Goal: Information Seeking & Learning: Compare options

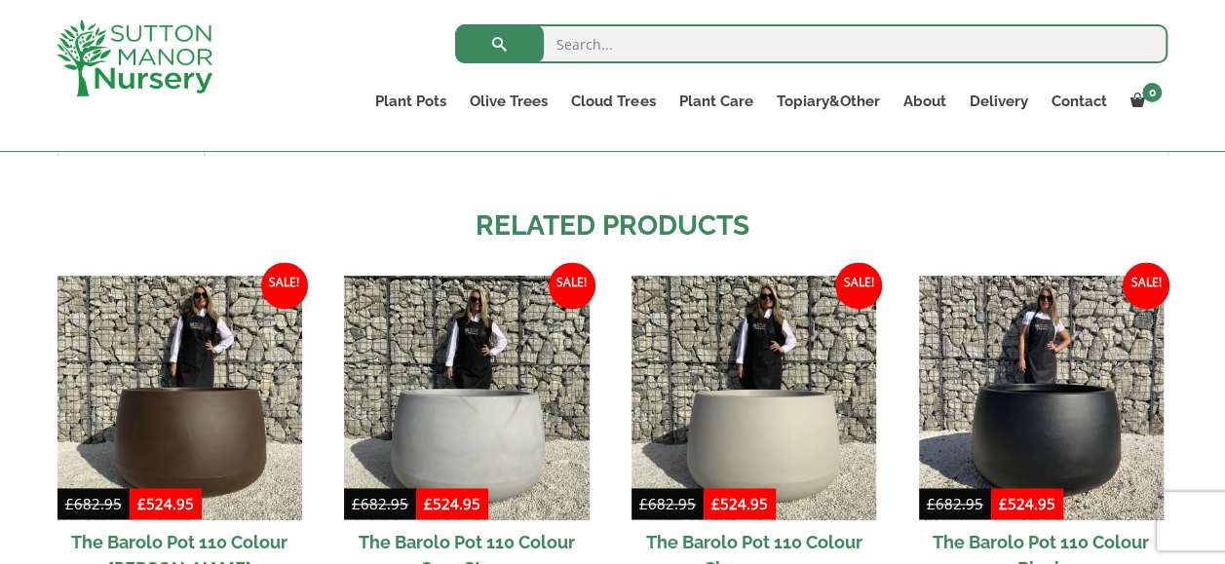
scroll to position [1329, 0]
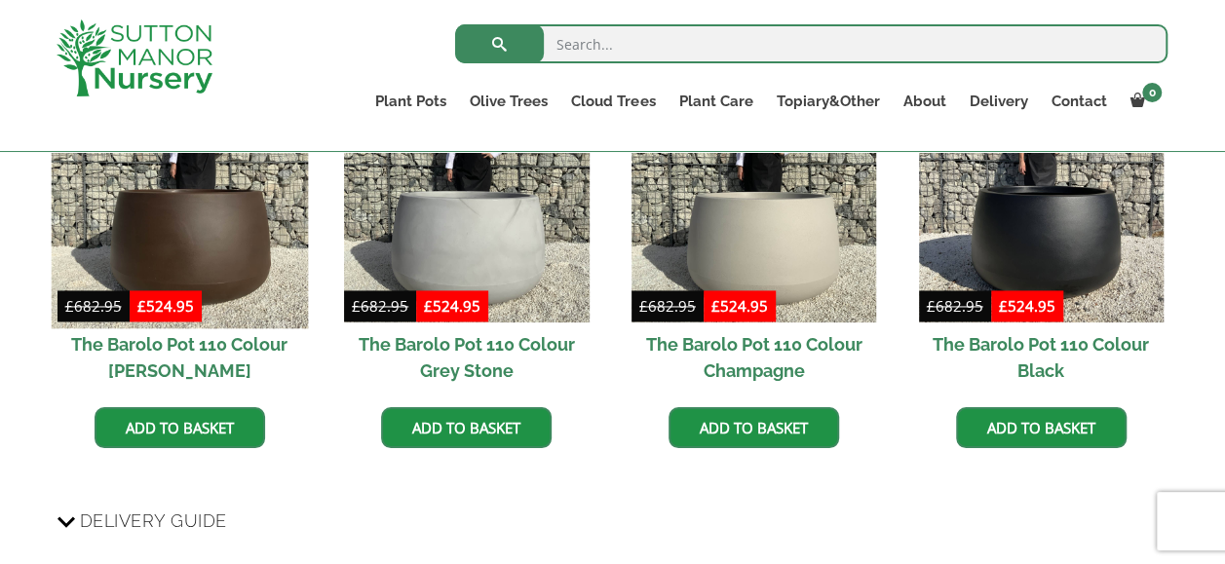
click at [181, 240] on img at bounding box center [179, 200] width 257 height 257
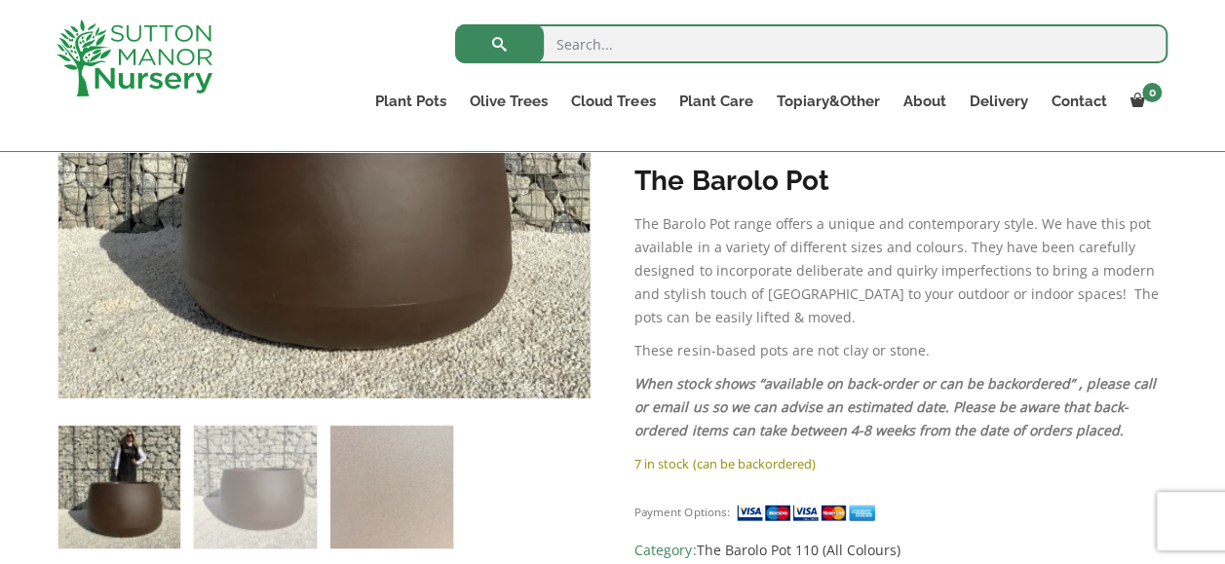
scroll to position [487, 0]
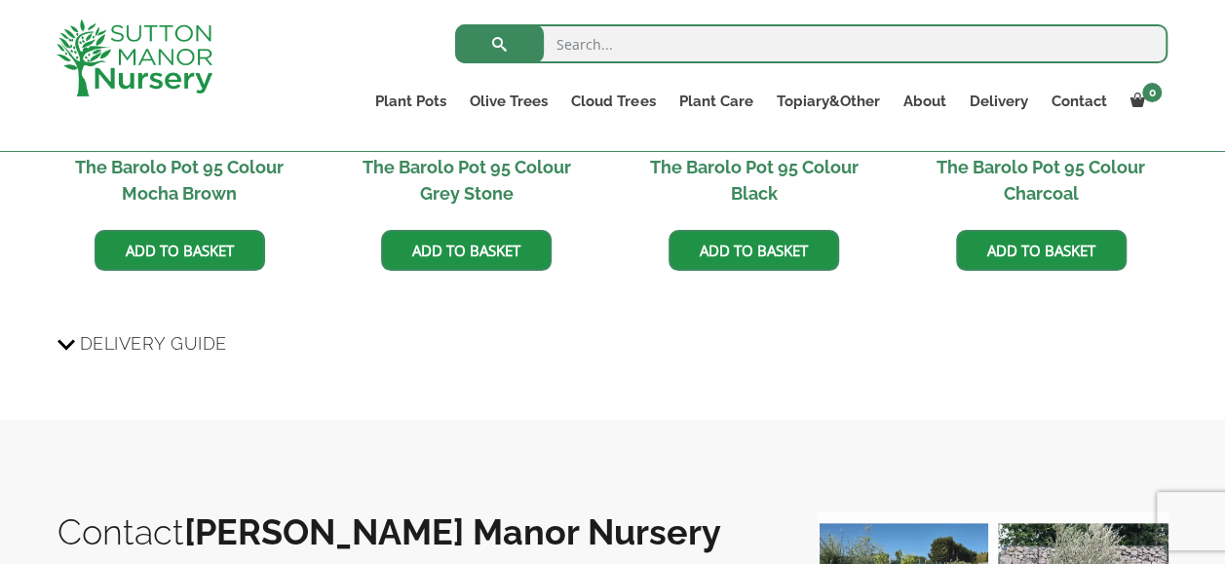
scroll to position [1364, 0]
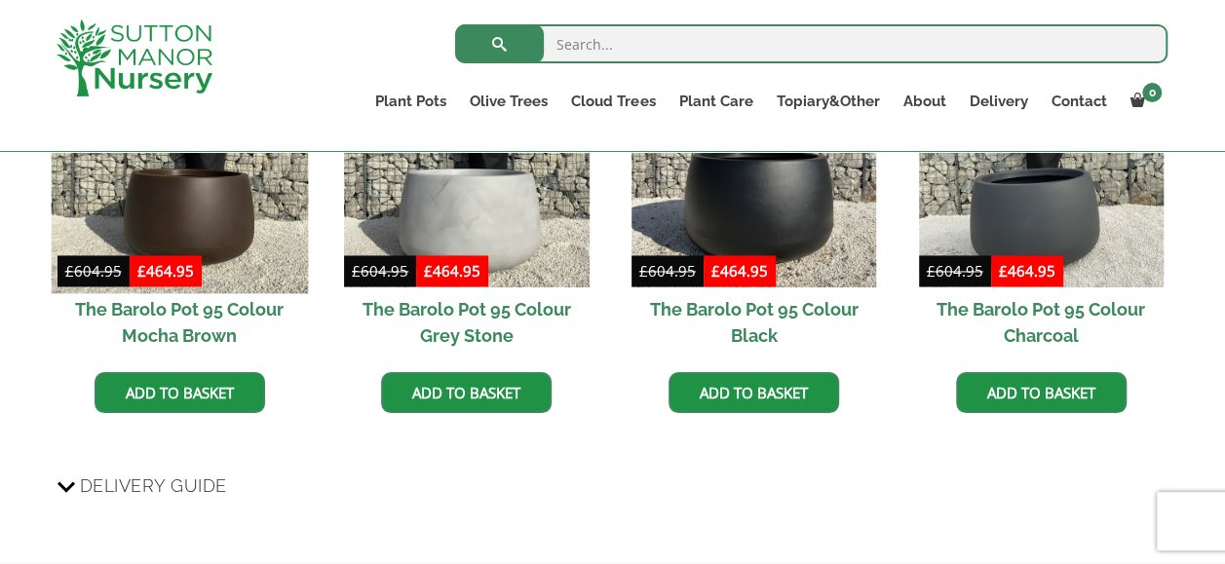
click at [195, 207] on img at bounding box center [179, 165] width 257 height 257
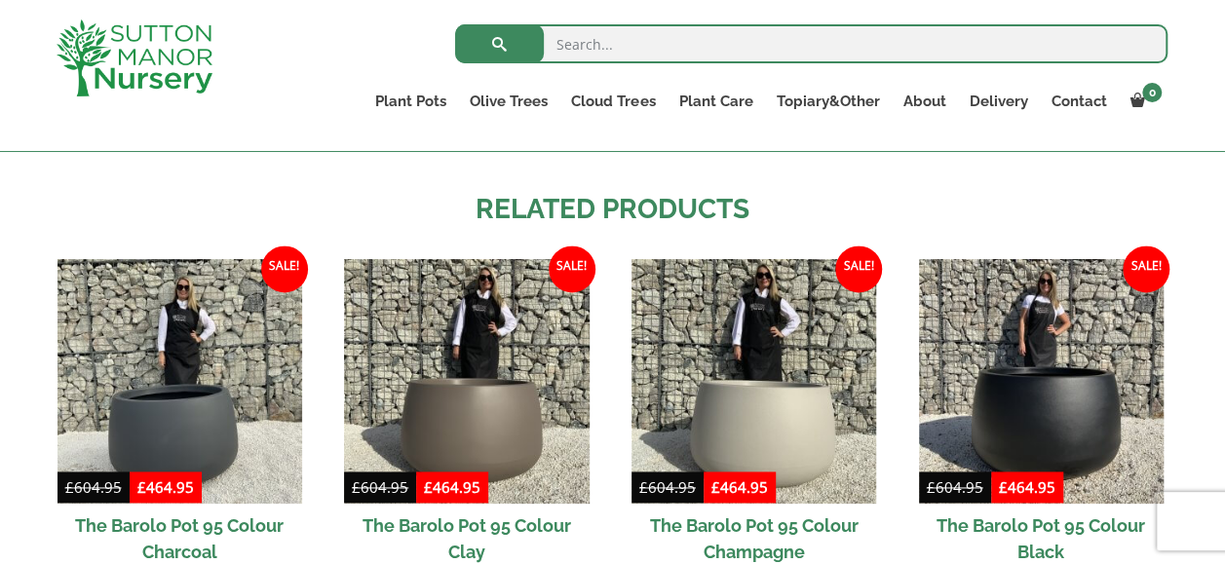
scroll to position [1169, 0]
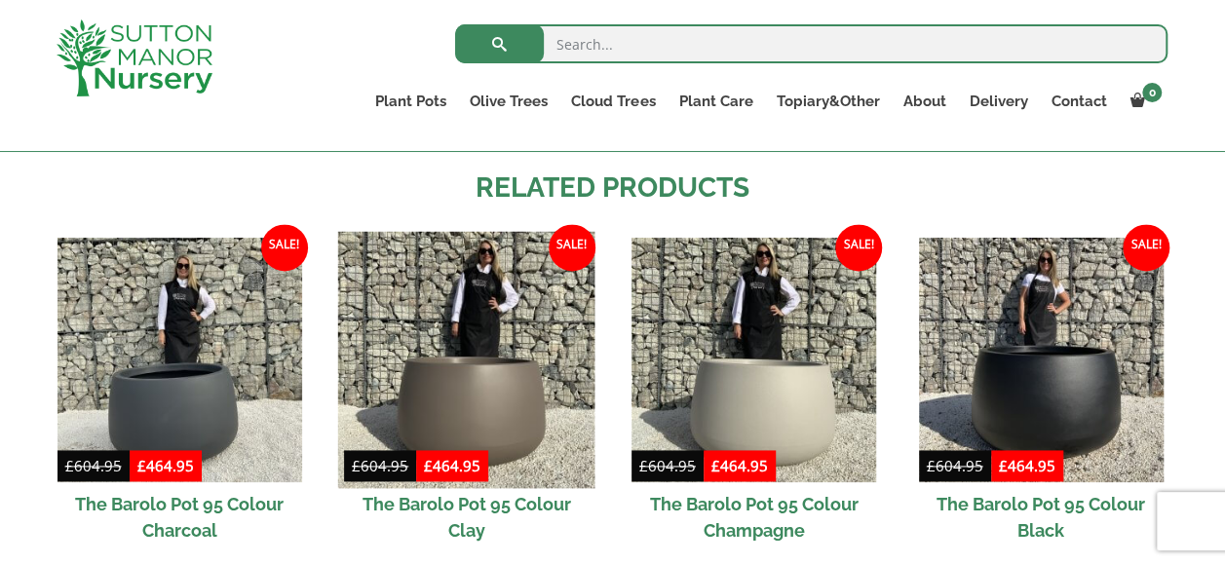
click at [479, 383] on img at bounding box center [466, 360] width 257 height 257
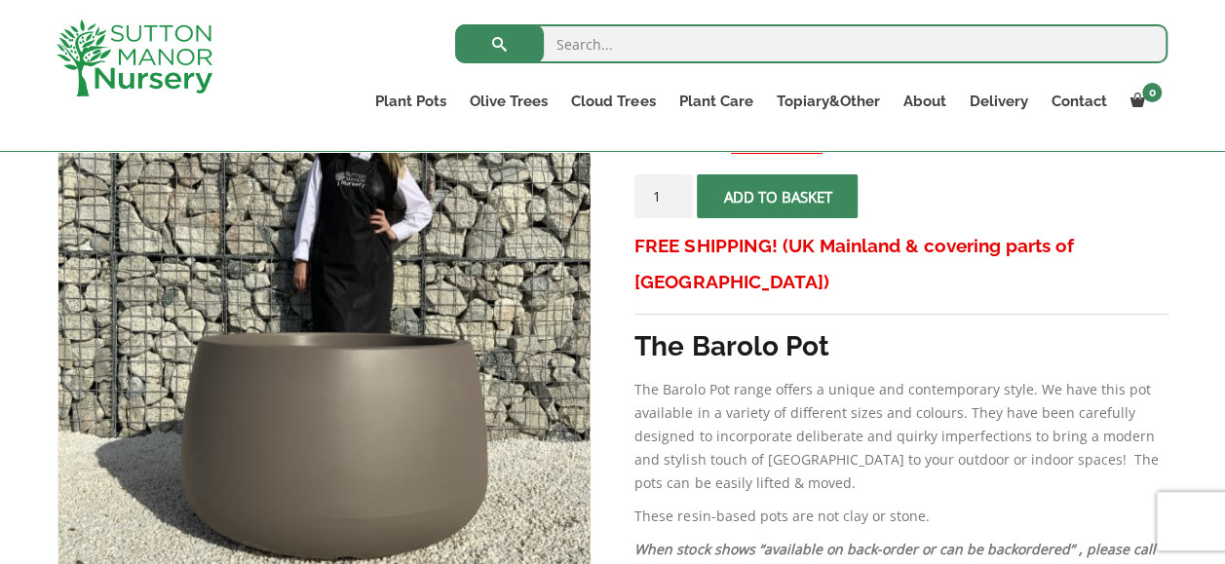
scroll to position [487, 0]
